Goal: Task Accomplishment & Management: Complete application form

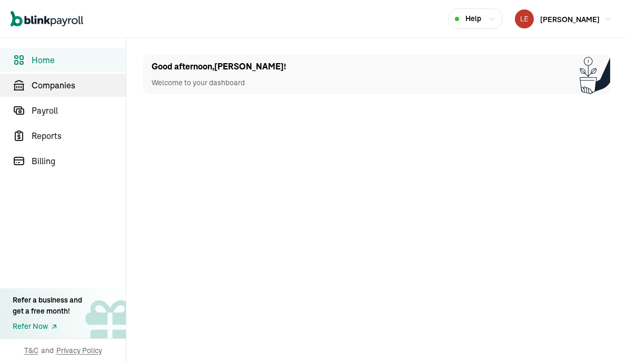
click at [60, 83] on span "Companies" at bounding box center [79, 85] width 94 height 13
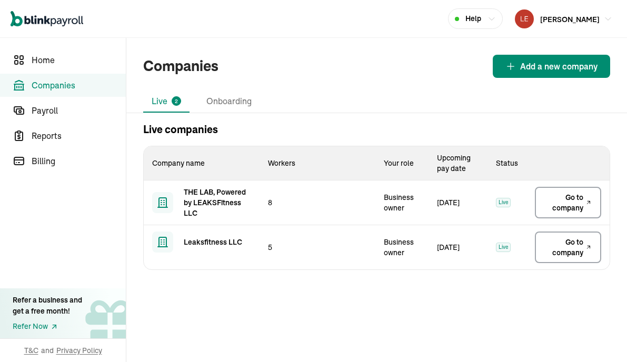
click at [575, 204] on span "Go to company" at bounding box center [564, 202] width 38 height 21
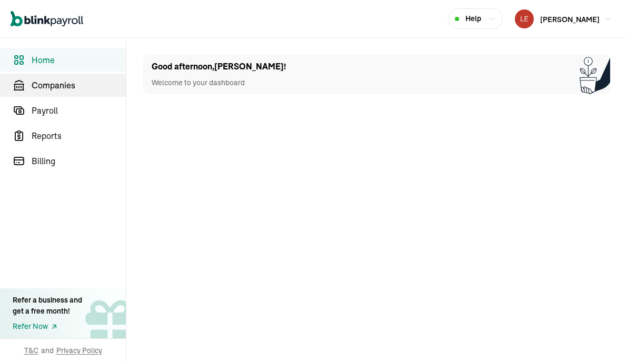
click at [60, 83] on span "Companies" at bounding box center [79, 85] width 94 height 13
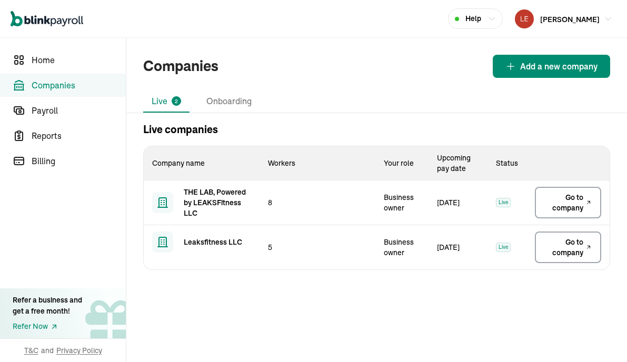
click at [575, 204] on span "Go to company" at bounding box center [564, 202] width 38 height 21
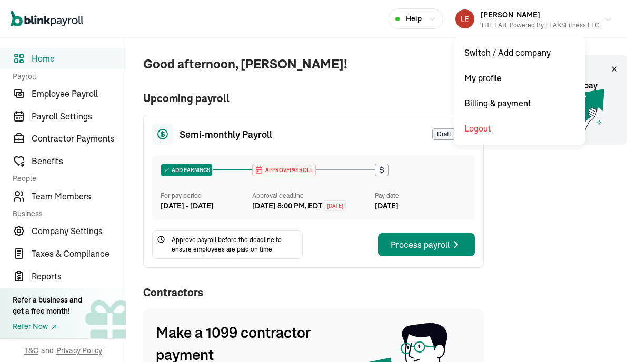
click at [599, 16] on div "[PERSON_NAME] III THE LAB, Powered by LEAKSFitness LLC" at bounding box center [540, 19] width 119 height 22
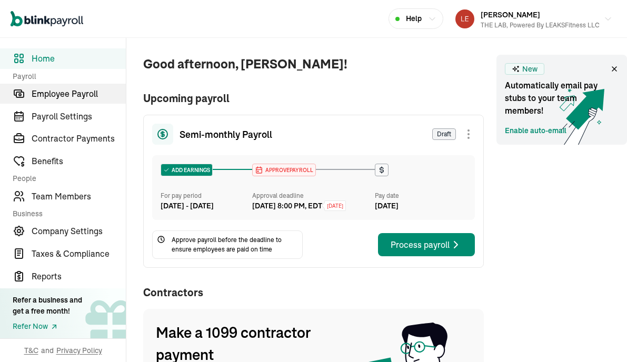
click at [56, 100] on span "Employee Payroll" at bounding box center [79, 93] width 94 height 13
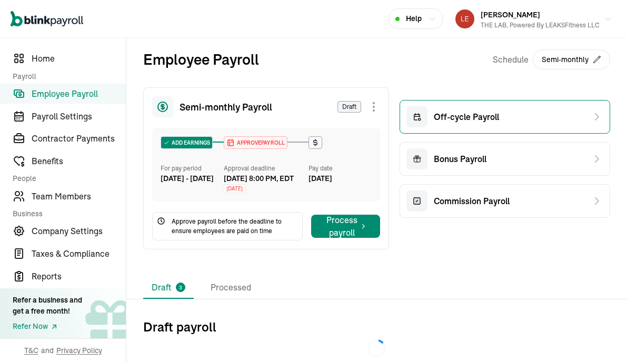
click at [460, 119] on span "Off-cycle Payroll" at bounding box center [466, 117] width 65 height 13
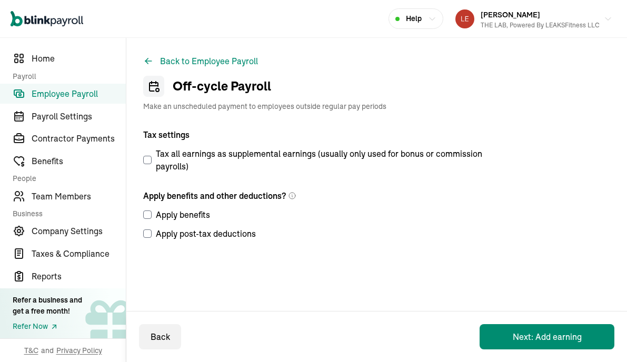
click at [148, 216] on input "Apply benefits" at bounding box center [147, 215] width 8 height 8
checkbox input "true"
click at [149, 233] on input "Apply post-tax deductions" at bounding box center [147, 234] width 8 height 8
checkbox input "true"
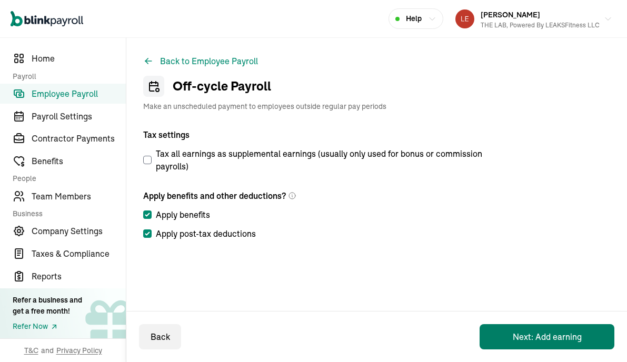
click at [548, 340] on button "Next: Add earning" at bounding box center [547, 336] width 135 height 25
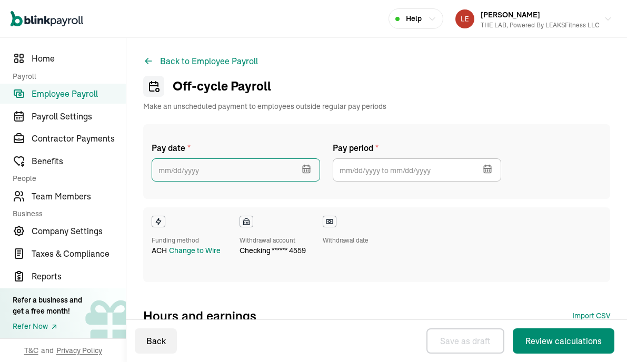
click at [265, 173] on input "text" at bounding box center [236, 170] width 169 height 23
checkbox input "true"
select select "direct_deposit"
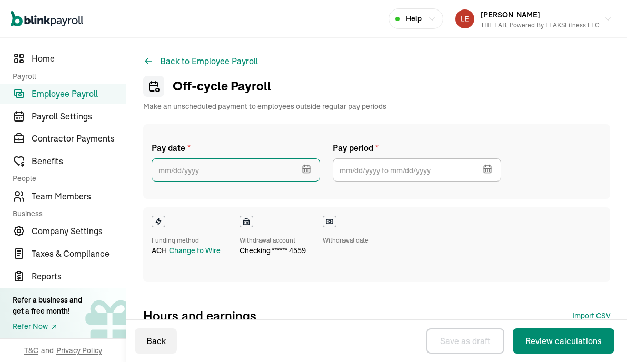
select select "direct_deposit"
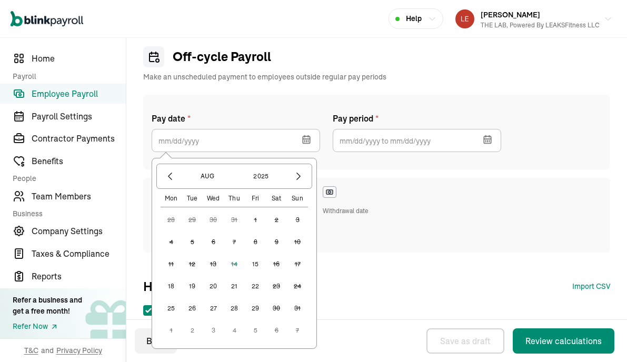
click at [255, 264] on button "15" at bounding box center [255, 264] width 21 height 21
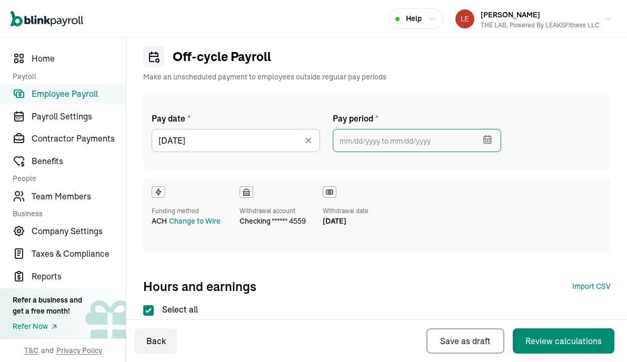
click at [408, 140] on input "text" at bounding box center [417, 140] width 169 height 23
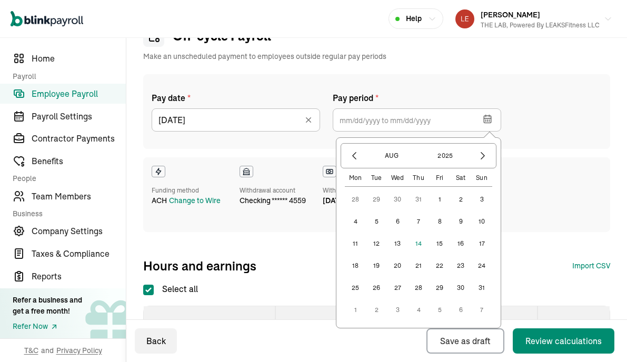
click at [355, 166] on div "Aug 2025" at bounding box center [419, 155] width 156 height 25
click at [352, 162] on button "button" at bounding box center [355, 156] width 18 height 18
click at [440, 267] on button "25" at bounding box center [439, 265] width 21 height 21
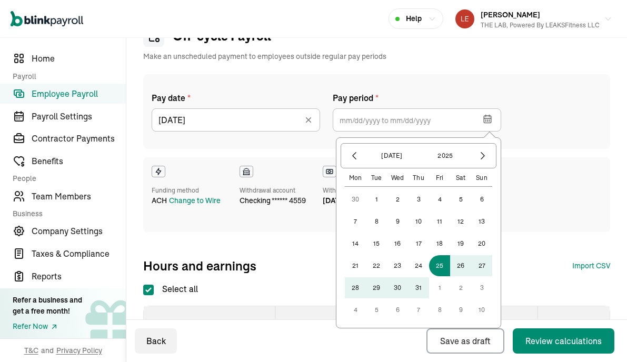
click at [460, 309] on button "9" at bounding box center [460, 310] width 21 height 21
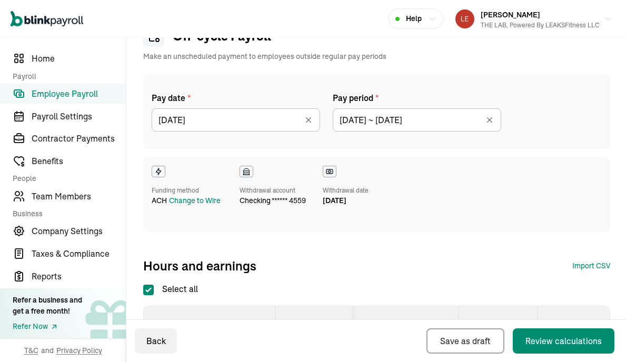
type input "[DATE] ~ [DATE]"
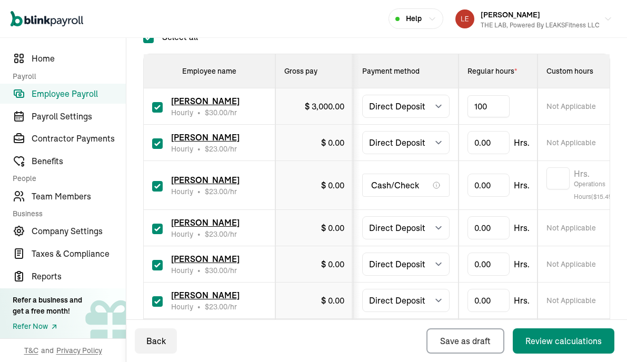
type input "10"
type input "1"
click at [513, 118] on div "0.00 Hrs." at bounding box center [499, 106] width 62 height 23
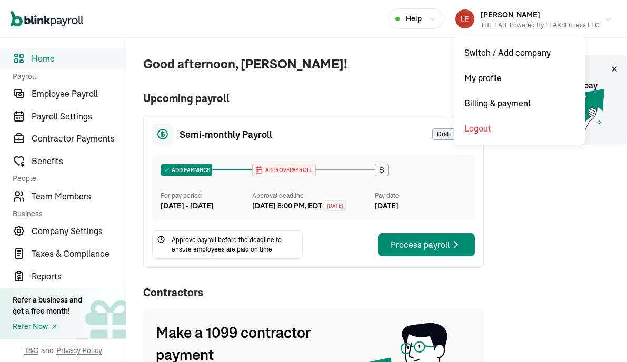
click at [599, 16] on div "[PERSON_NAME] III THE LAB, Powered by LEAKSFitness LLC" at bounding box center [540, 19] width 119 height 22
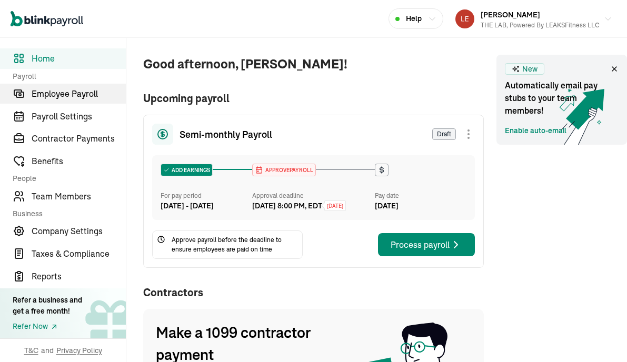
click at [56, 100] on span "Employee Payroll" at bounding box center [79, 93] width 94 height 13
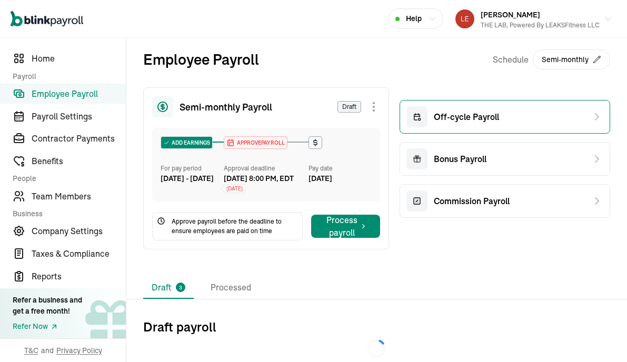
click at [460, 119] on span "Off-cycle Payroll" at bounding box center [466, 117] width 65 height 13
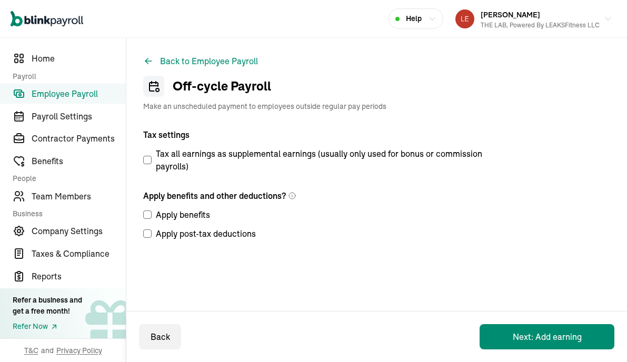
click at [148, 216] on input "Apply benefits" at bounding box center [147, 215] width 8 height 8
checkbox input "true"
click at [149, 233] on input "Apply post-tax deductions" at bounding box center [147, 234] width 8 height 8
checkbox input "true"
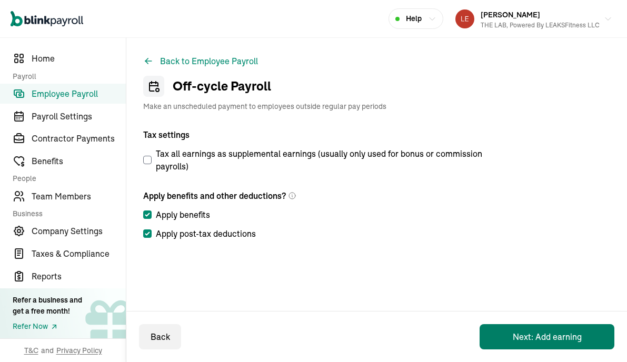
click at [548, 340] on button "Next: Add earning" at bounding box center [547, 336] width 135 height 25
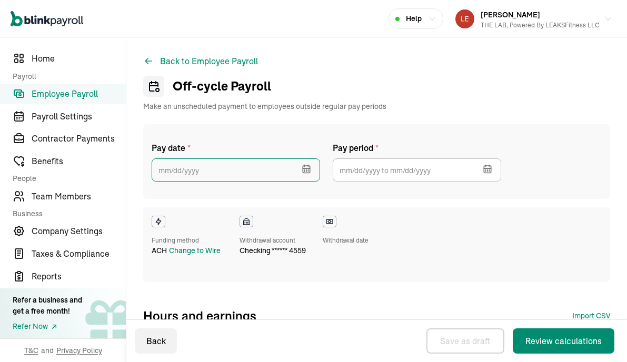
click at [265, 173] on input "text" at bounding box center [236, 170] width 169 height 23
checkbox input "true"
select select "direct_deposit"
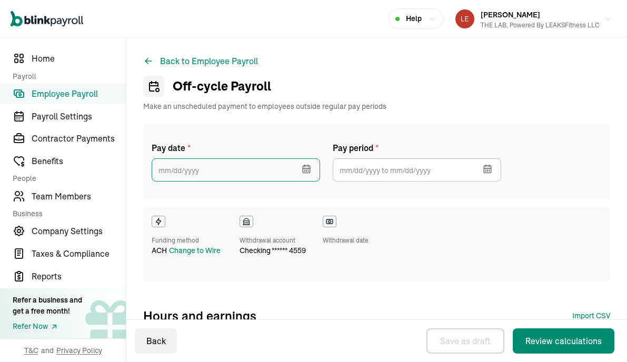
select select "direct_deposit"
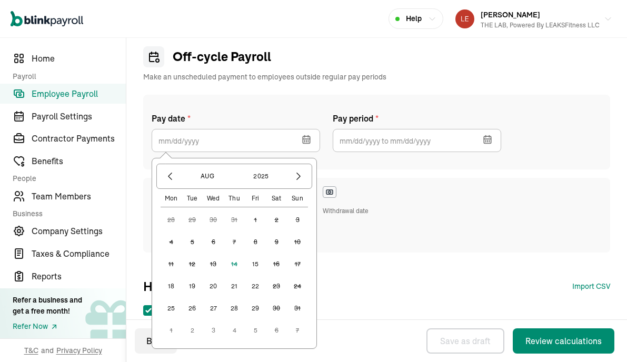
click at [255, 264] on button "15" at bounding box center [255, 264] width 21 height 21
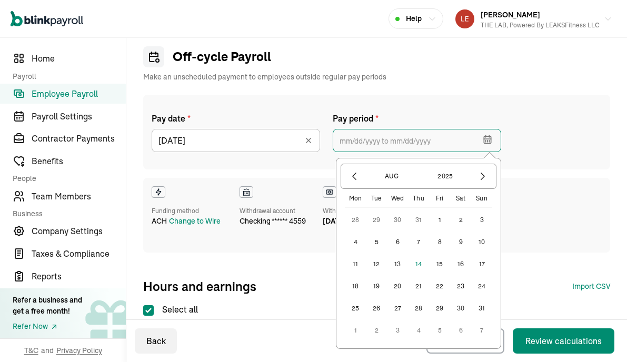
click at [408, 140] on input "text" at bounding box center [417, 140] width 169 height 23
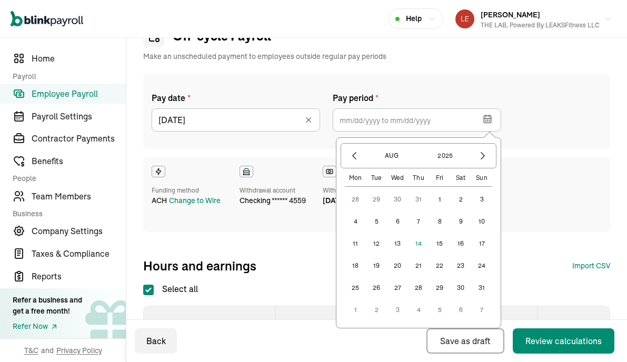
click at [355, 166] on div "Aug 2025" at bounding box center [419, 155] width 156 height 25
click at [352, 162] on button "button" at bounding box center [355, 156] width 18 height 18
click at [440, 267] on button "25" at bounding box center [439, 265] width 21 height 21
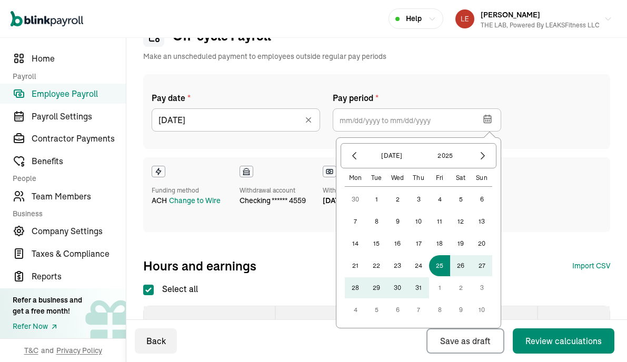
click at [460, 309] on button "9" at bounding box center [460, 310] width 21 height 21
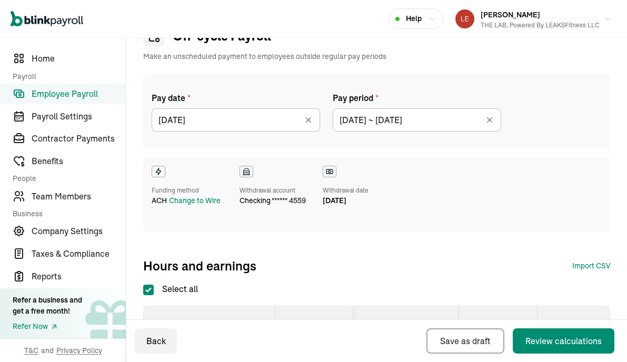
type input "[DATE] ~ [DATE]"
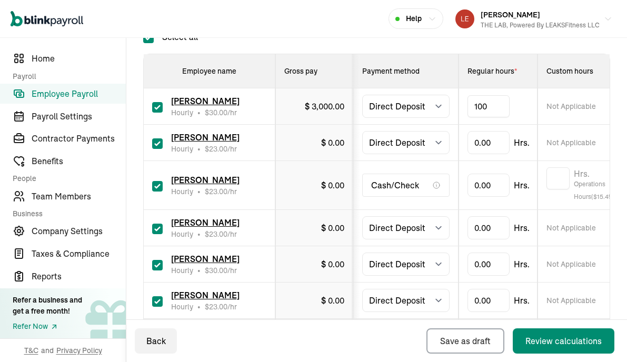
type input "10"
type input "1"
click at [513, 118] on div "0.00 Hrs." at bounding box center [499, 106] width 62 height 23
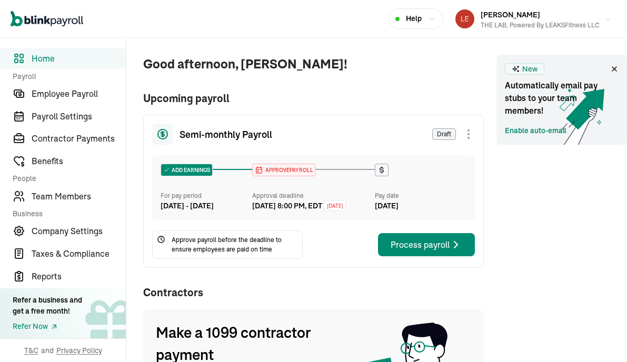
click at [595, 18] on div "[PERSON_NAME] III THE LAB, Powered by LEAKSFitness LLC" at bounding box center [540, 19] width 119 height 22
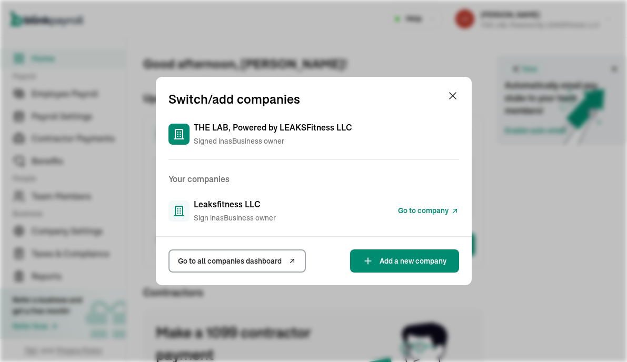
click at [421, 212] on span "Go to company" at bounding box center [423, 210] width 51 height 11
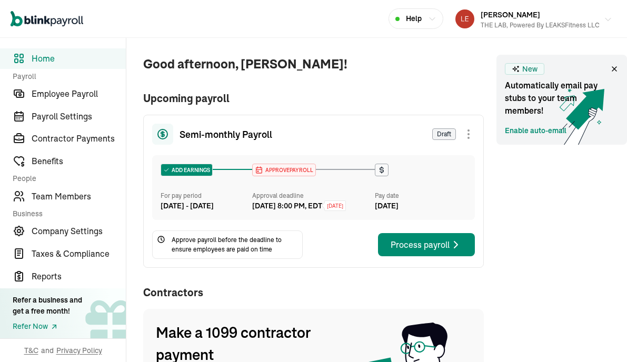
click at [595, 18] on div "[PERSON_NAME] III THE LAB, Powered by LEAKSFitness LLC" at bounding box center [540, 19] width 119 height 22
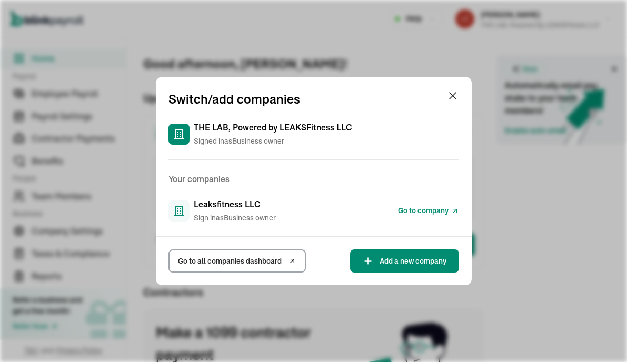
click at [421, 212] on span "Go to company" at bounding box center [423, 210] width 51 height 11
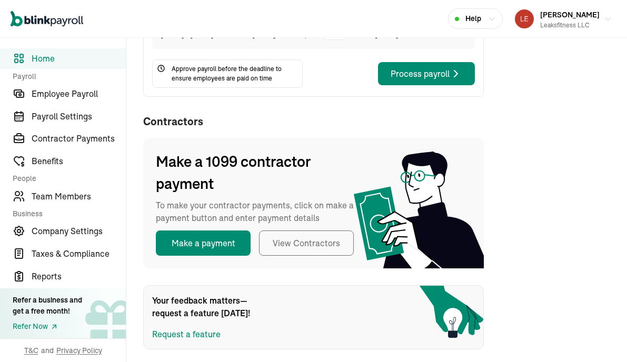
scroll to position [186, 0]
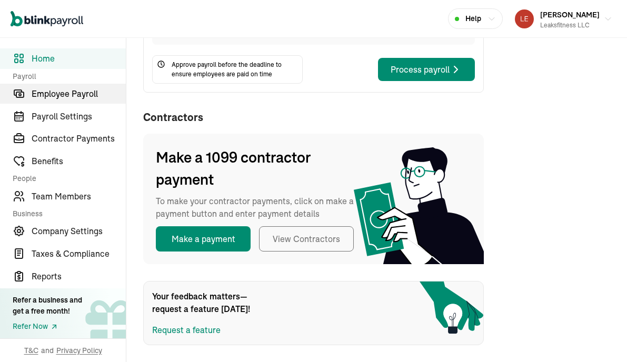
click at [58, 97] on span "Employee Payroll" at bounding box center [79, 93] width 94 height 13
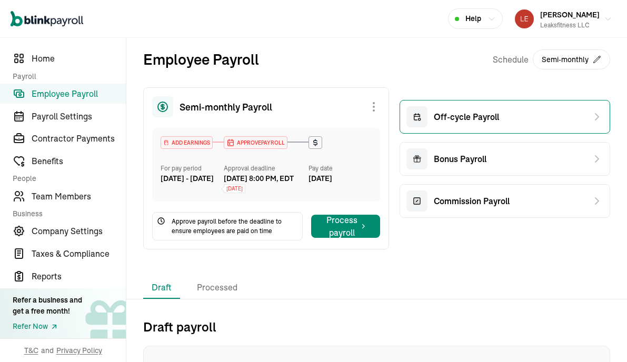
click at [461, 126] on div "Off-cycle Payroll" at bounding box center [453, 116] width 93 height 21
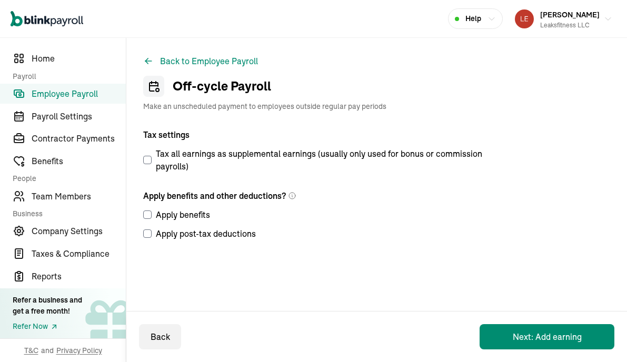
click at [147, 219] on label "Apply benefits" at bounding box center [317, 215] width 348 height 13
click at [147, 219] on input "Apply benefits" at bounding box center [147, 215] width 8 height 8
checkbox input "true"
click at [149, 235] on input "Apply post-tax deductions" at bounding box center [147, 234] width 8 height 8
checkbox input "true"
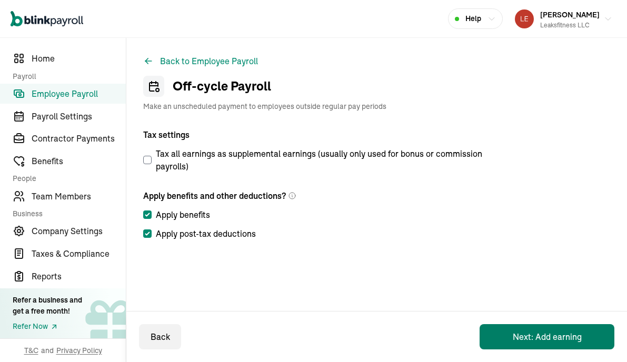
click at [540, 327] on button "Next: Add earning" at bounding box center [547, 336] width 135 height 25
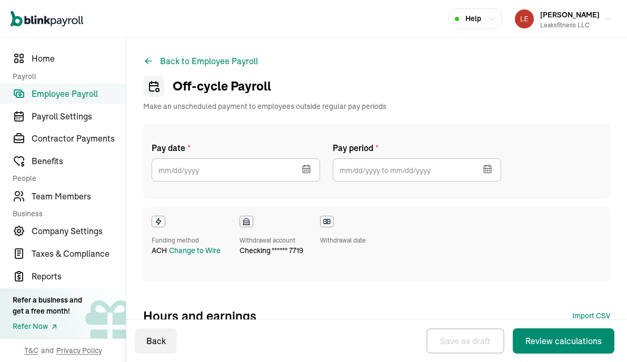
checkbox input "true"
select select "direct_deposit"
click at [282, 174] on input "text" at bounding box center [236, 170] width 169 height 23
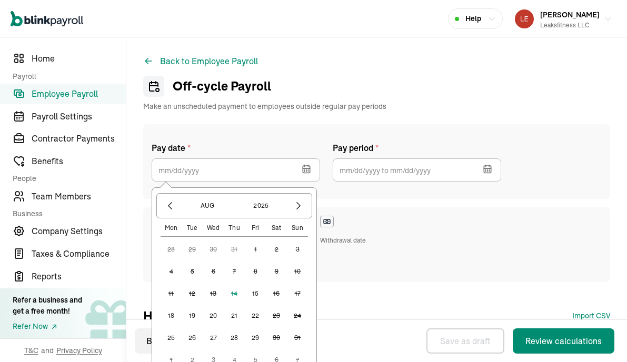
click at [258, 295] on button "15" at bounding box center [255, 293] width 21 height 21
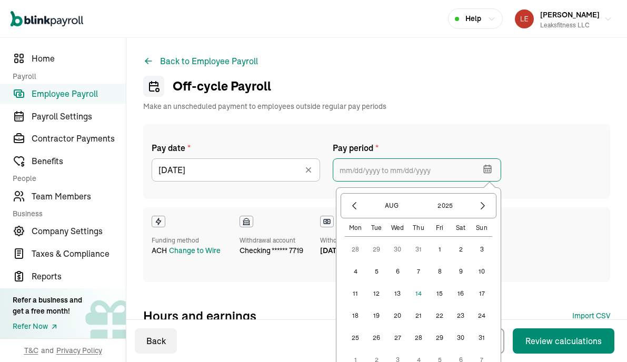
click at [443, 161] on input "text" at bounding box center [417, 170] width 169 height 23
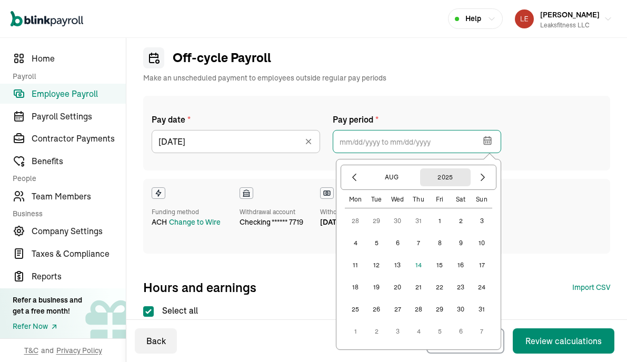
scroll to position [30, 0]
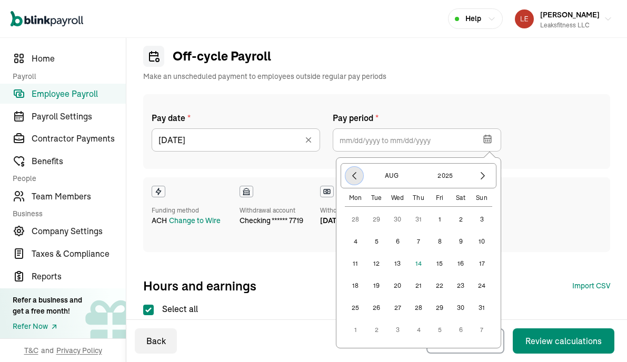
click at [354, 179] on icon "button" at bounding box center [354, 176] width 11 height 11
click at [442, 283] on button "25" at bounding box center [439, 285] width 21 height 21
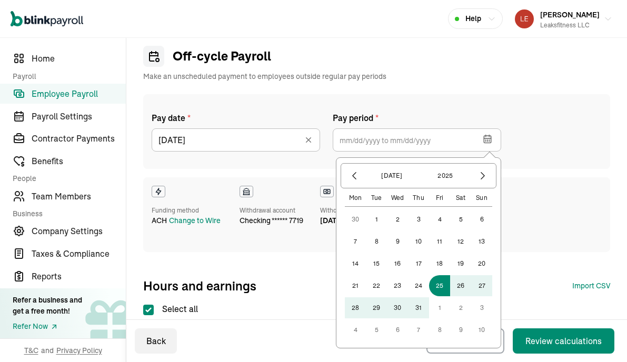
click at [460, 332] on button "9" at bounding box center [460, 330] width 21 height 21
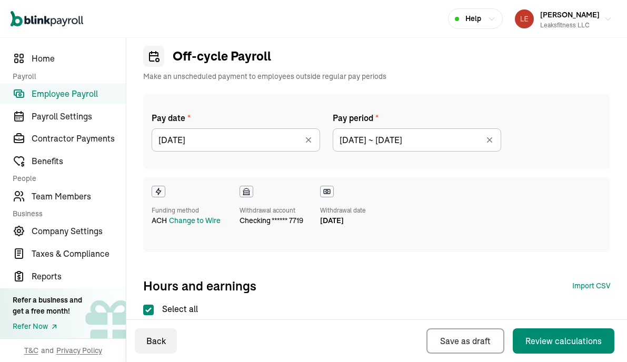
type input "[DATE] ~ [DATE]"
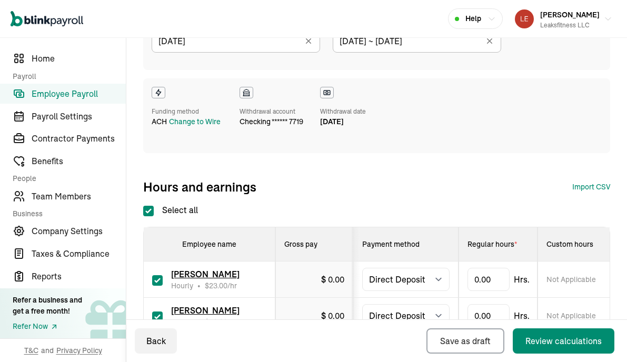
scroll to position [226, 0]
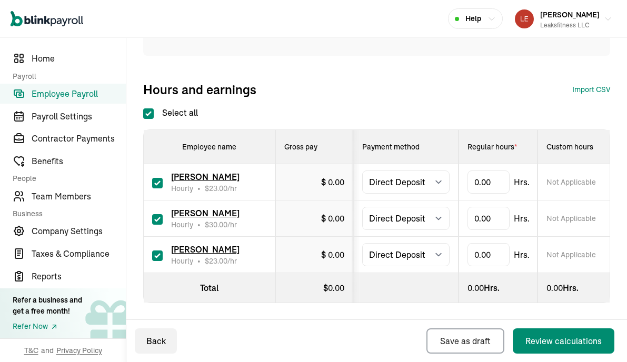
click at [158, 256] on input "checkbox" at bounding box center [157, 256] width 11 height 11
checkbox input "false"
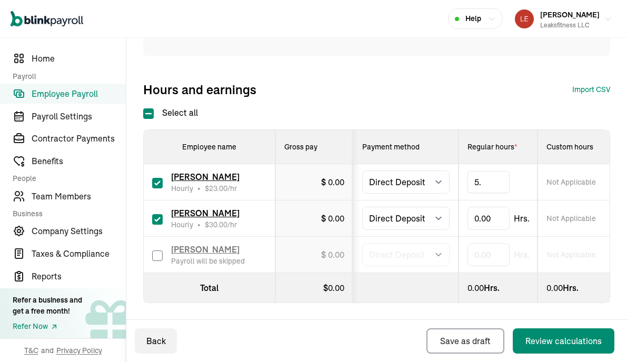
type input "5.5"
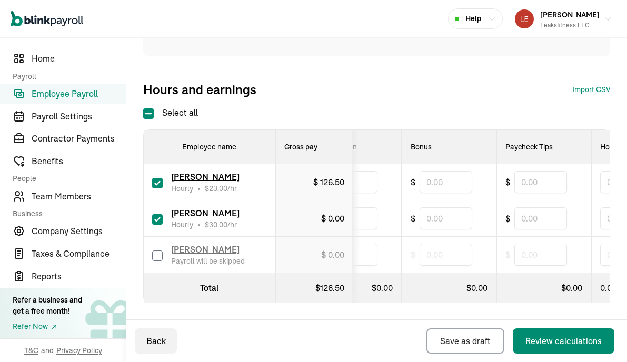
scroll to position [0, 543]
click at [444, 183] on input "text" at bounding box center [439, 182] width 53 height 22
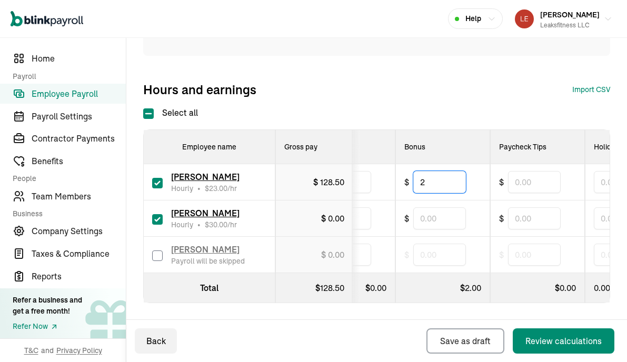
type input "2"
click at [372, 83] on div "Hours and earnings Import CSV 1 Upload 2 Map Columns 3 Map Employees Drop your …" at bounding box center [376, 89] width 467 height 17
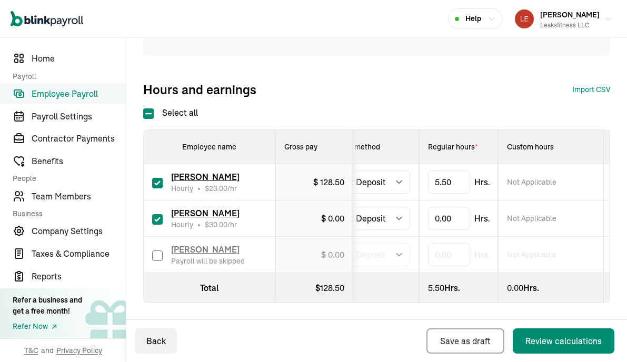
scroll to position [0, 0]
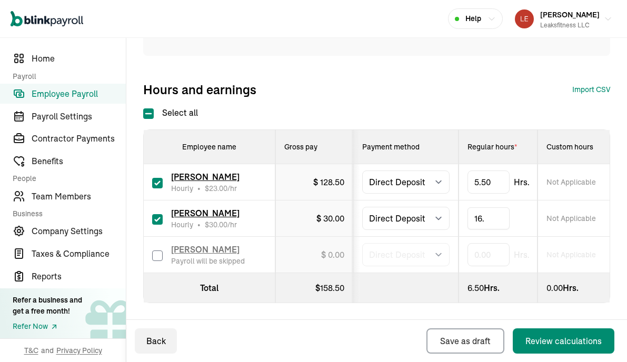
type input "16.5"
click at [489, 102] on div "Pay date * [DATE] [DATE] Mon Tue Wed Thu Fri Sat Sun 28 29 30 31 1 2 3 4 5 6 7 …" at bounding box center [376, 101] width 467 height 406
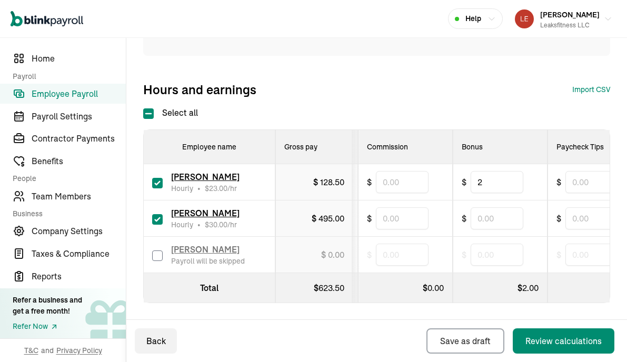
scroll to position [0, 489]
click at [492, 224] on input "text" at bounding box center [493, 219] width 53 height 22
type input "10"
click at [476, 88] on div "Hours and earnings Import CSV 1 Upload 2 Map Columns 3 Map Employees Drop your …" at bounding box center [376, 89] width 467 height 17
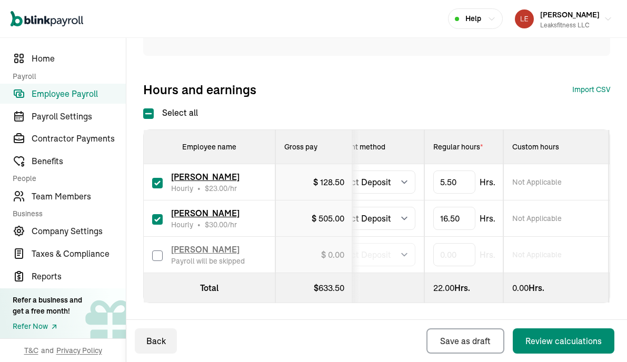
scroll to position [0, 0]
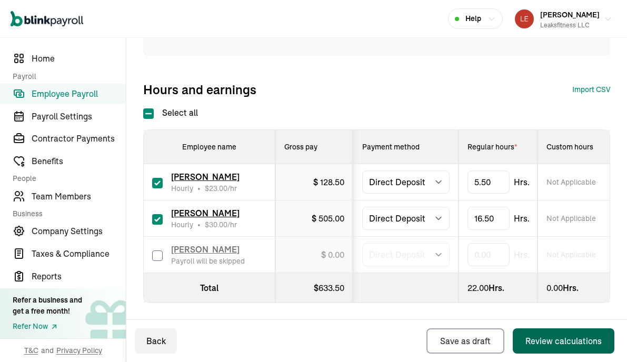
click at [546, 338] on div "Review calculations" at bounding box center [564, 341] width 76 height 13
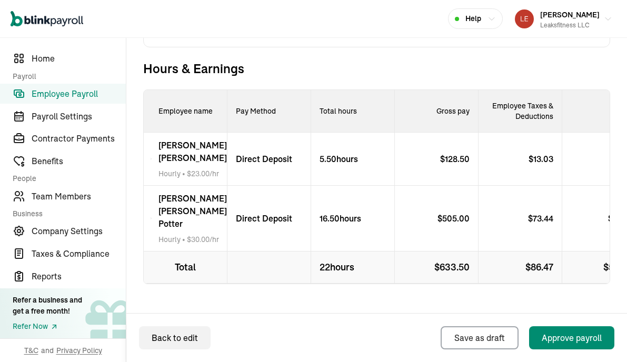
scroll to position [416, 0]
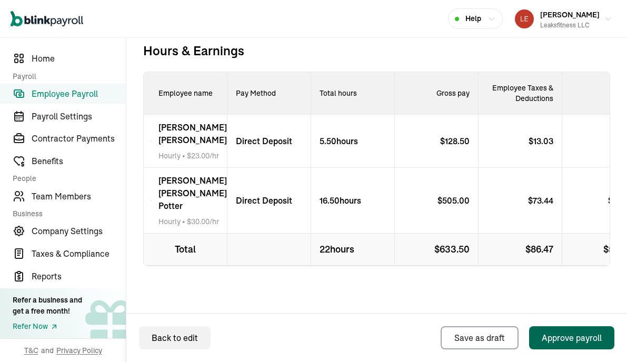
click at [549, 334] on div "Approve payroll" at bounding box center [572, 338] width 60 height 13
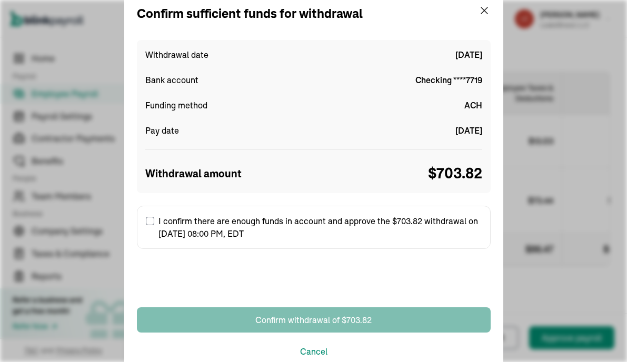
click at [152, 219] on input "I confirm there are enough funds in account and approve the $703.82 withdrawal …" at bounding box center [150, 221] width 8 height 8
checkbox input "true"
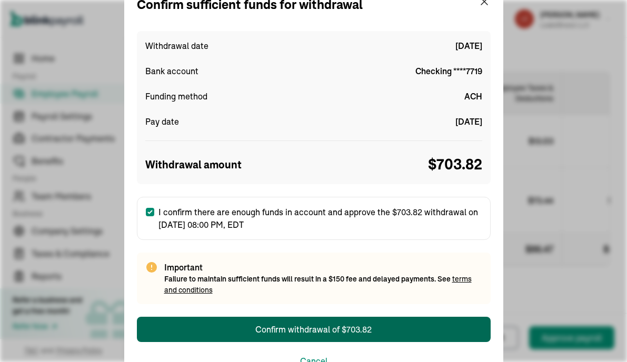
click at [318, 321] on button "Confirm withdrawal of $703.82" at bounding box center [314, 329] width 354 height 25
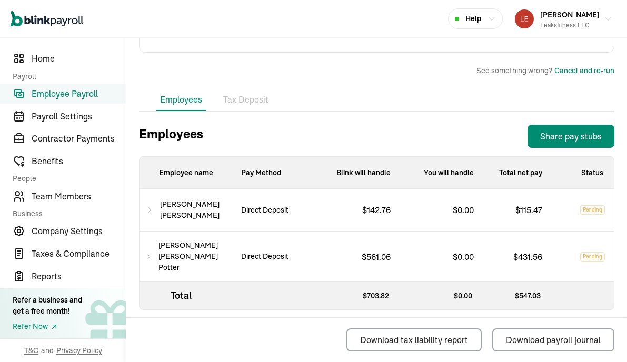
scroll to position [382, 0]
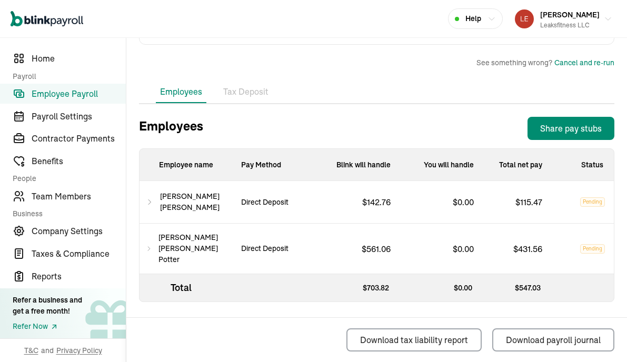
drag, startPoint x: 386, startPoint y: 178, endPoint x: 354, endPoint y: 89, distance: 94.6
click at [386, 169] on p "Blink will handle" at bounding box center [357, 165] width 83 height 32
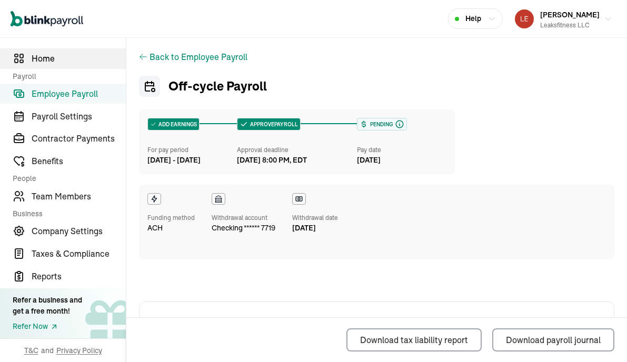
click at [50, 65] on link "Home" at bounding box center [63, 58] width 126 height 21
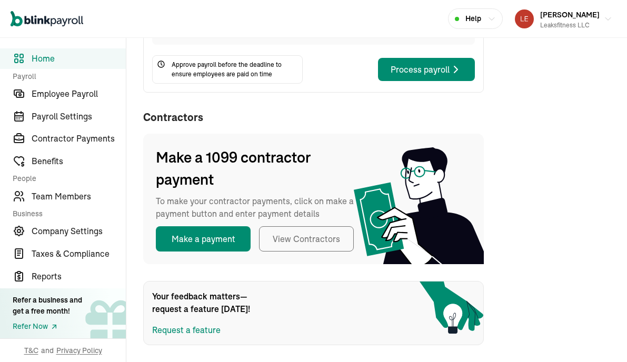
scroll to position [186, 0]
click at [58, 97] on span "Employee Payroll" at bounding box center [79, 93] width 94 height 13
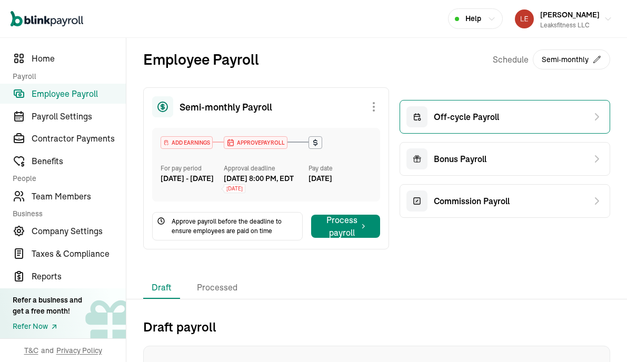
click at [461, 126] on div "Off-cycle Payroll" at bounding box center [453, 116] width 93 height 21
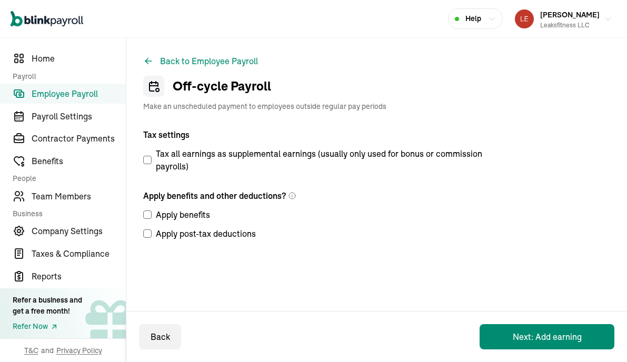
click at [147, 219] on label "Apply benefits" at bounding box center [317, 215] width 348 height 13
click at [147, 219] on input "Apply benefits" at bounding box center [147, 215] width 8 height 8
checkbox input "true"
click at [149, 235] on input "Apply post-tax deductions" at bounding box center [147, 234] width 8 height 8
checkbox input "true"
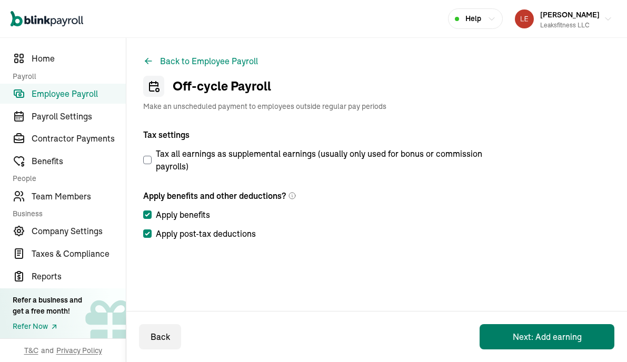
click at [540, 327] on button "Next: Add earning" at bounding box center [547, 336] width 135 height 25
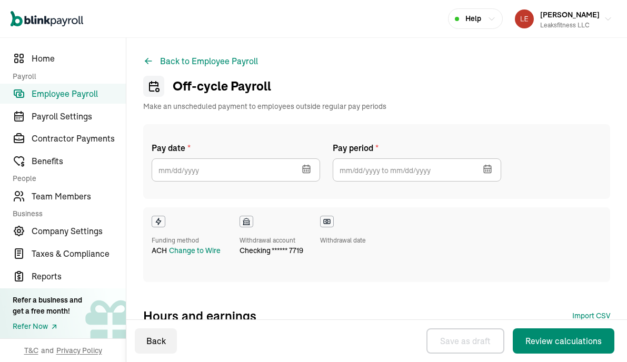
checkbox input "true"
select select "direct_deposit"
click at [282, 174] on input "text" at bounding box center [236, 170] width 169 height 23
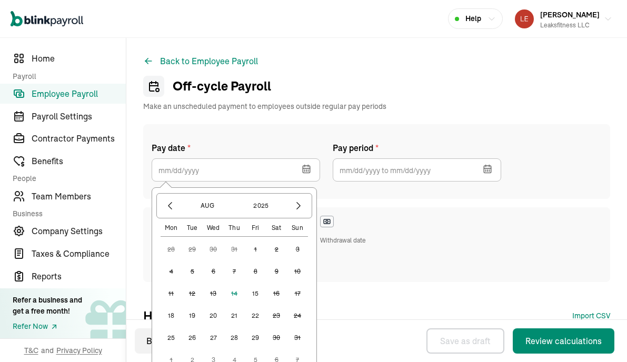
click at [258, 295] on button "15" at bounding box center [255, 293] width 21 height 21
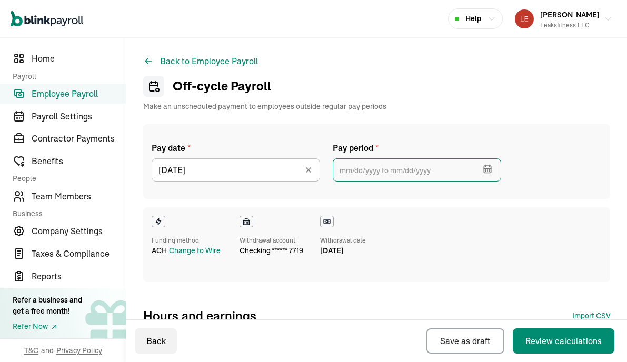
click at [443, 161] on input "text" at bounding box center [417, 170] width 169 height 23
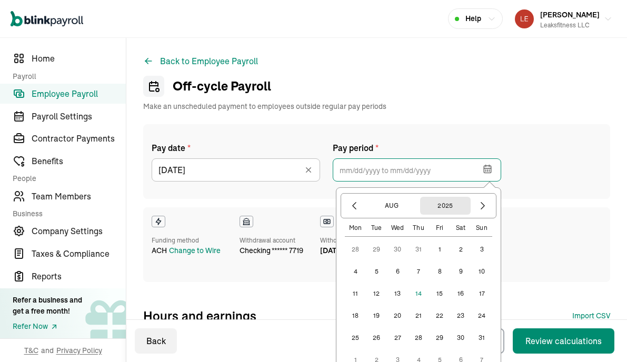
scroll to position [30, 0]
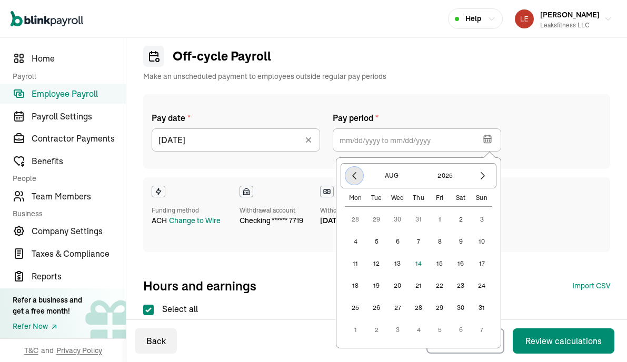
click at [354, 179] on icon "button" at bounding box center [354, 176] width 11 height 11
click at [442, 283] on button "25" at bounding box center [439, 285] width 21 height 21
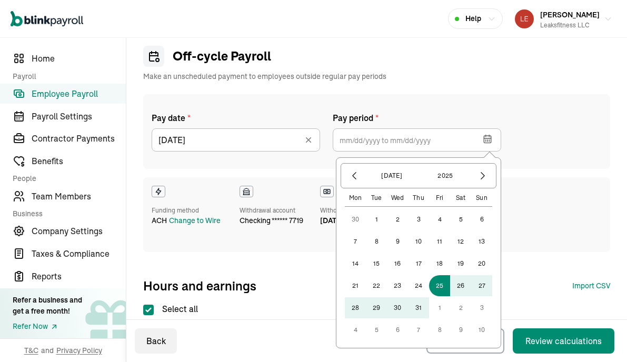
click at [460, 332] on button "9" at bounding box center [460, 330] width 21 height 21
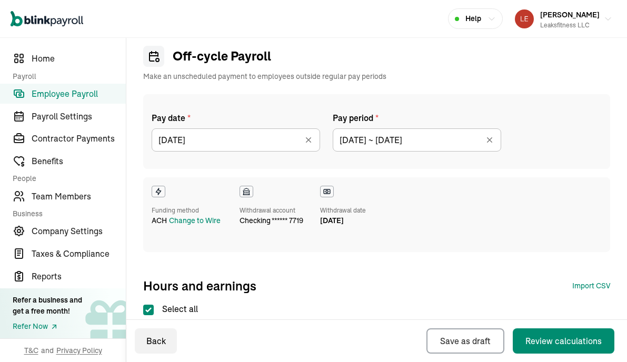
type input "[DATE] ~ [DATE]"
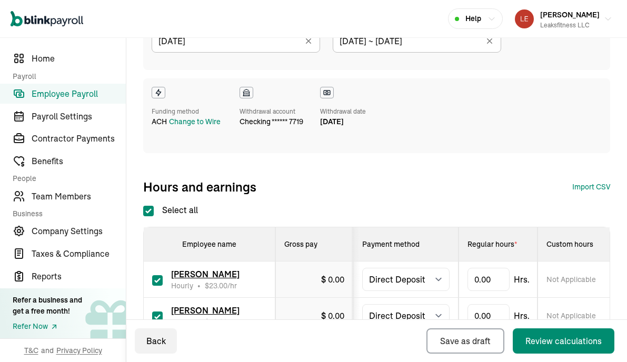
scroll to position [226, 0]
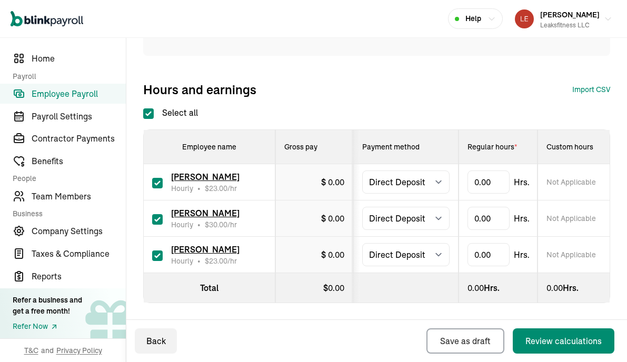
click at [158, 256] on input "checkbox" at bounding box center [157, 256] width 11 height 11
checkbox input "false"
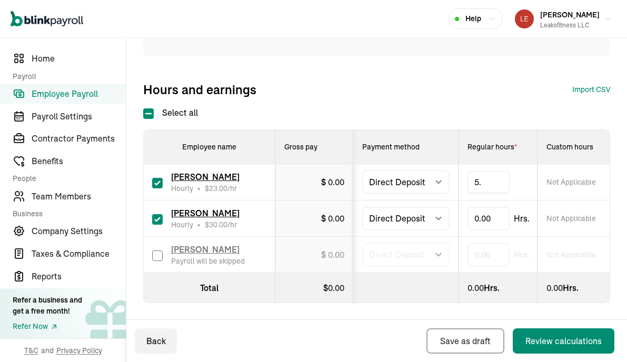
type input "5.5"
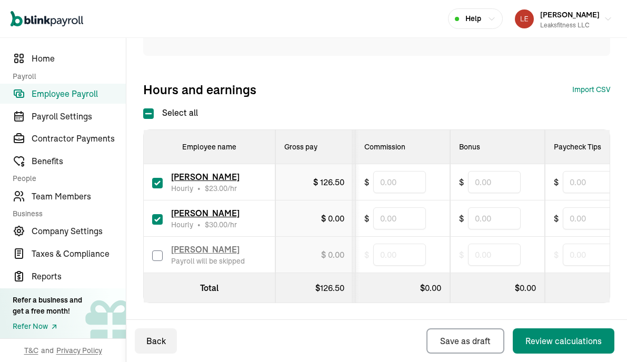
scroll to position [0, 543]
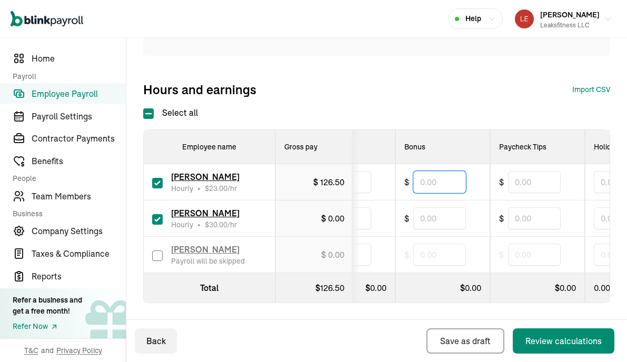
click at [444, 183] on input "text" at bounding box center [439, 182] width 53 height 22
type input "2"
click at [372, 83] on div "Hours and earnings Import CSV 1 Upload 2 Map Columns 3 Map Employees Drop your …" at bounding box center [376, 89] width 467 height 17
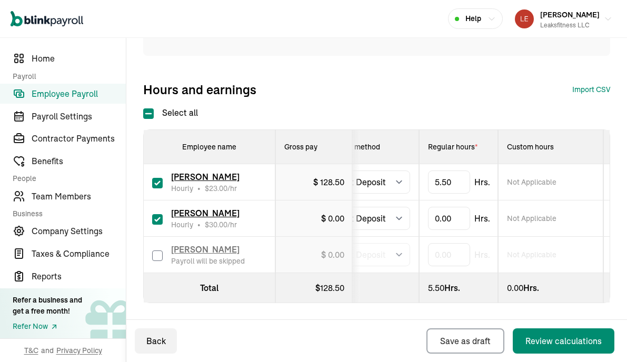
scroll to position [0, 0]
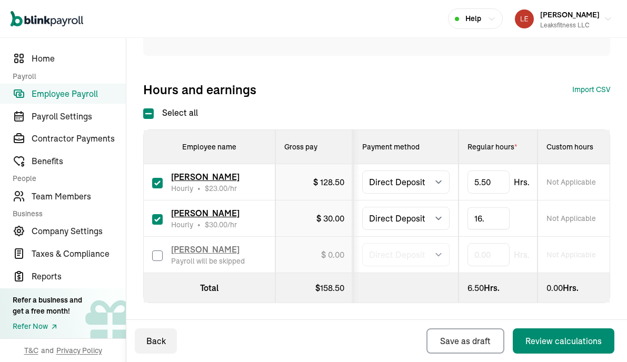
type input "16.5"
click at [489, 102] on div "Pay date * [DATE] [DATE] Mon Tue Wed Thu Fri Sat Sun 28 29 30 31 1 2 3 4 5 6 7 …" at bounding box center [376, 101] width 467 height 406
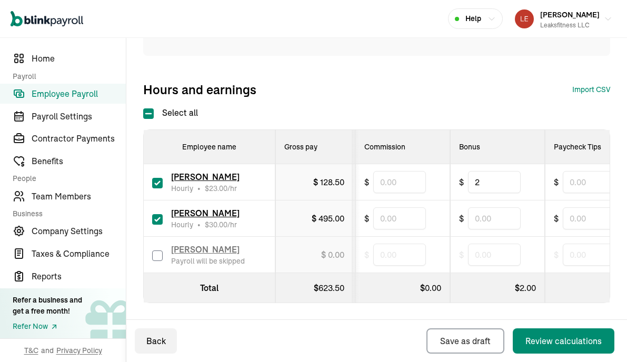
scroll to position [0, 489]
click at [492, 224] on input "text" at bounding box center [493, 219] width 53 height 22
type input "10"
click at [476, 88] on div "Hours and earnings Import CSV 1 Upload 2 Map Columns 3 Map Employees Drop your …" at bounding box center [376, 89] width 467 height 17
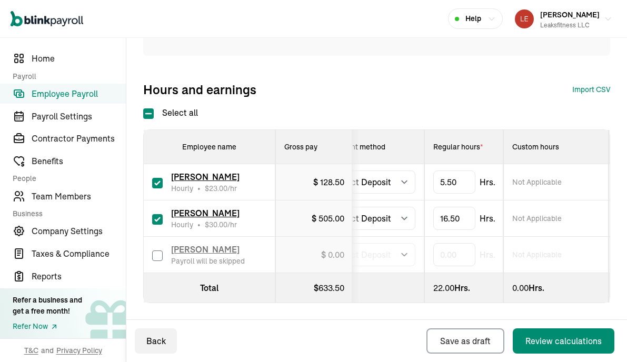
scroll to position [0, 0]
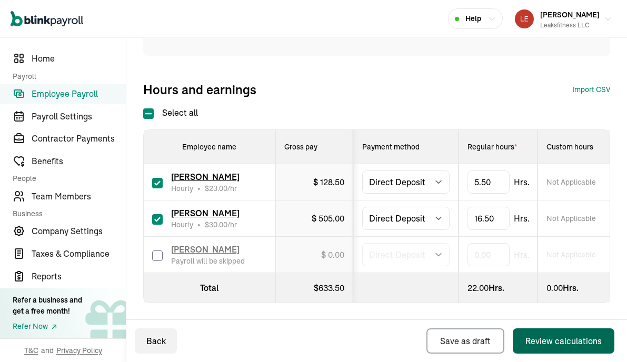
click at [546, 338] on div "Review calculations" at bounding box center [564, 341] width 76 height 13
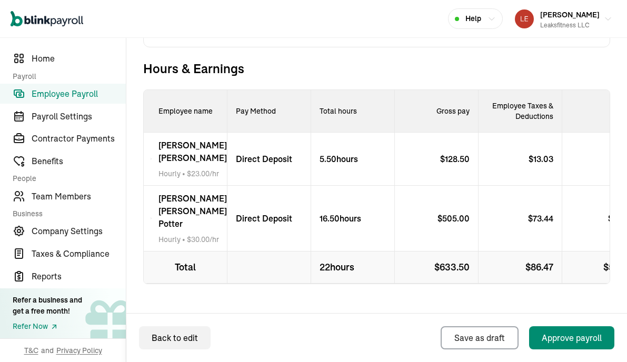
scroll to position [416, 0]
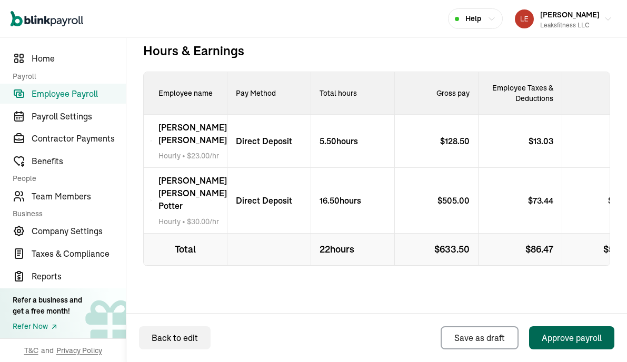
click at [549, 334] on div "Approve payroll" at bounding box center [572, 338] width 60 height 13
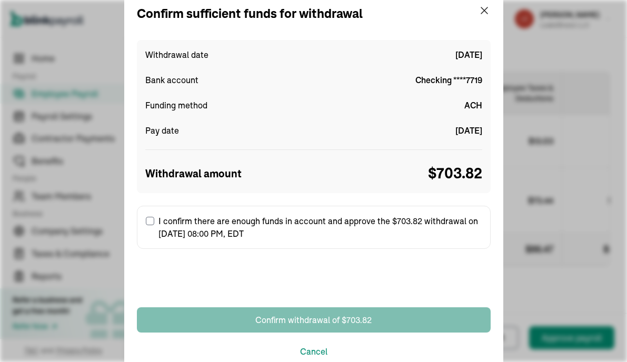
click at [152, 219] on input "I confirm there are enough funds in account and approve the $703.82 withdrawal …" at bounding box center [150, 221] width 8 height 8
checkbox input "true"
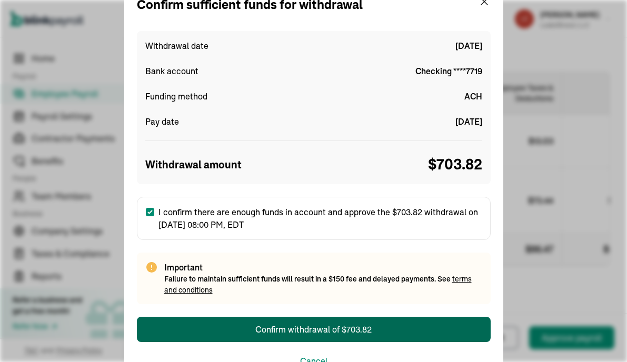
click at [318, 321] on button "Confirm withdrawal of $703.82" at bounding box center [314, 329] width 354 height 25
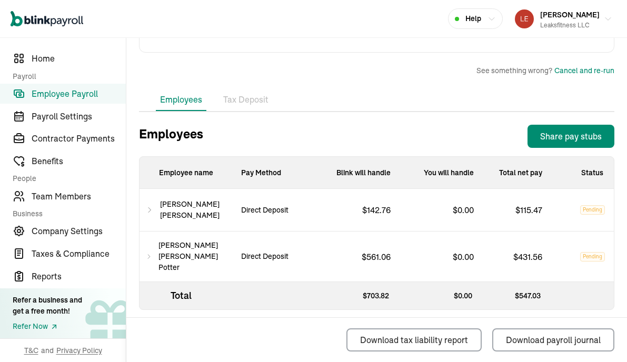
scroll to position [382, 0]
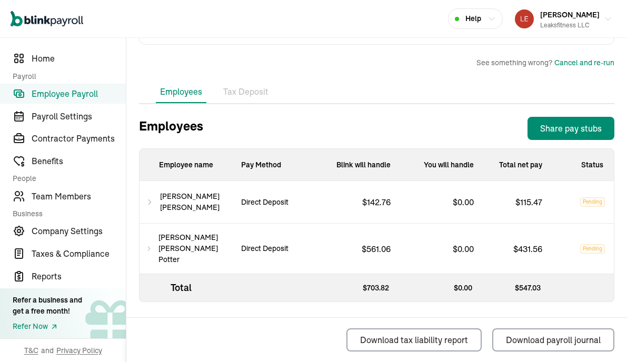
drag, startPoint x: 386, startPoint y: 178, endPoint x: 350, endPoint y: 82, distance: 102.5
click at [386, 169] on p "Blink will handle" at bounding box center [357, 165] width 83 height 32
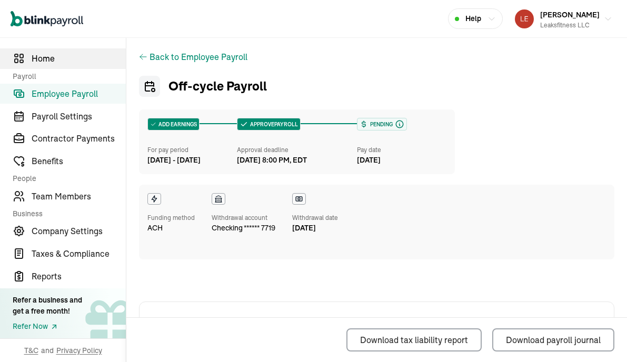
click at [50, 65] on link "Home" at bounding box center [63, 58] width 126 height 21
